Goal: Task Accomplishment & Management: Use online tool/utility

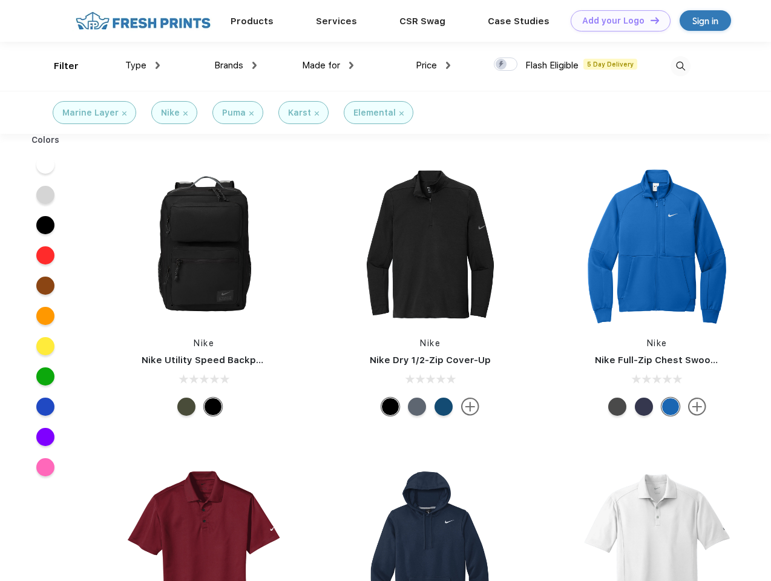
click at [616, 21] on link "Add your Logo Design Tool" at bounding box center [620, 20] width 100 height 21
click at [0, 0] on div "Design Tool" at bounding box center [0, 0] width 0 height 0
click at [649, 20] on link "Add your Logo Design Tool" at bounding box center [620, 20] width 100 height 21
click at [58, 66] on div "Filter" at bounding box center [66, 66] width 25 height 14
click at [143, 65] on span "Type" at bounding box center [135, 65] width 21 height 11
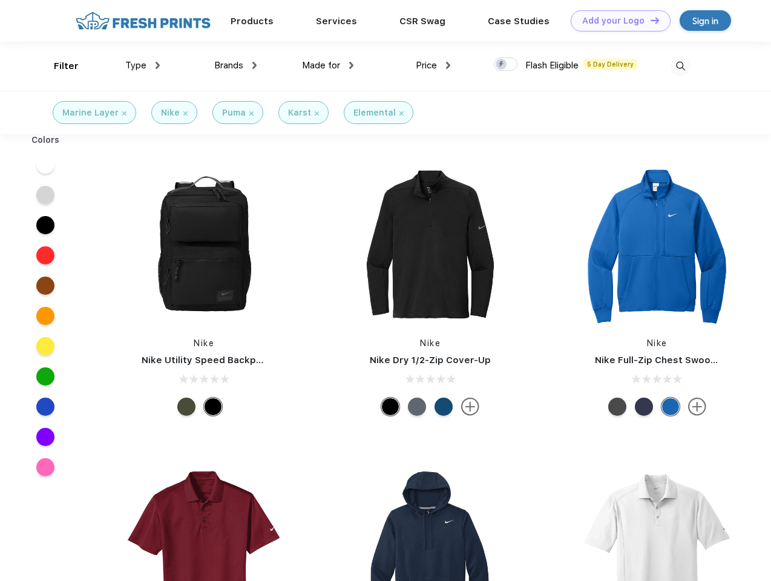
click at [235, 65] on span "Brands" at bounding box center [228, 65] width 29 height 11
click at [328, 65] on span "Made for" at bounding box center [321, 65] width 38 height 11
click at [433, 65] on span "Price" at bounding box center [426, 65] width 21 height 11
click at [506, 65] on div at bounding box center [506, 63] width 24 height 13
click at [501, 65] on input "checkbox" at bounding box center [498, 61] width 8 height 8
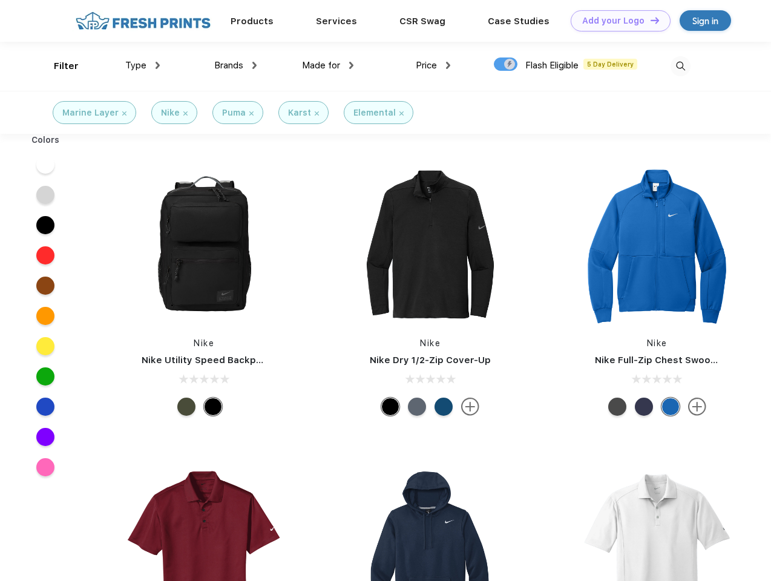
click at [680, 66] on img at bounding box center [680, 66] width 20 height 20
